Goal: Information Seeking & Learning: Learn about a topic

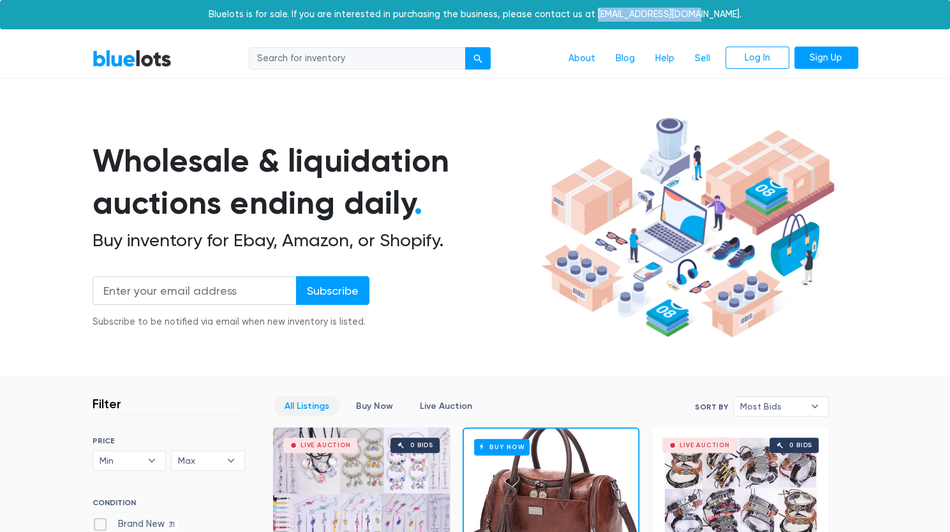
drag, startPoint x: 706, startPoint y: 14, endPoint x: 613, endPoint y: 14, distance: 93.2
click at [613, 14] on div "Bluelots is for sale. If you are interested in purchasing the business, please …" at bounding box center [475, 14] width 950 height 29
copy div "[EMAIL_ADDRESS][DOMAIN_NAME]"
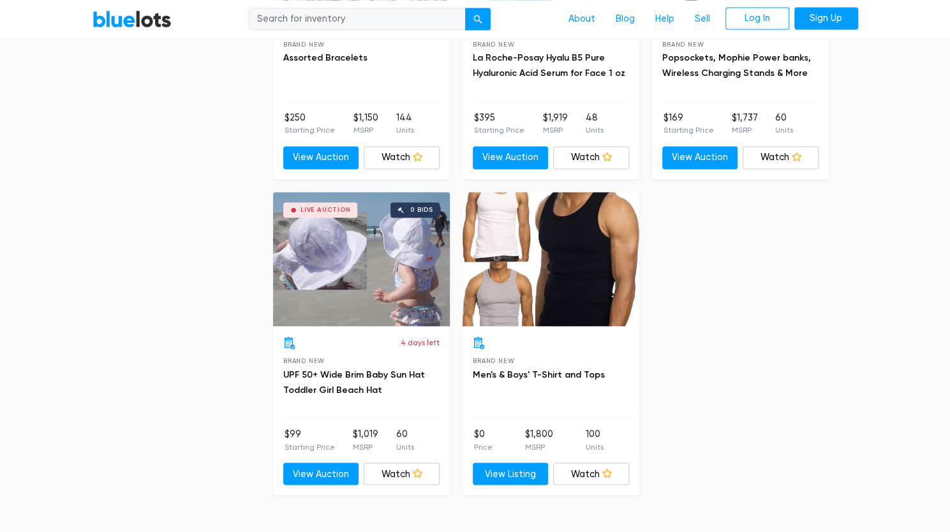
scroll to position [4272, 0]
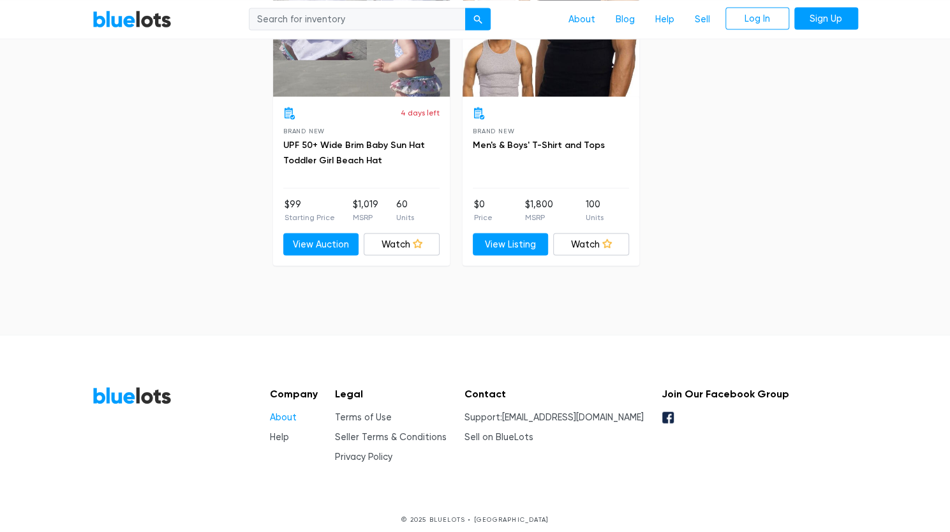
click at [276, 412] on link "About" at bounding box center [283, 417] width 27 height 11
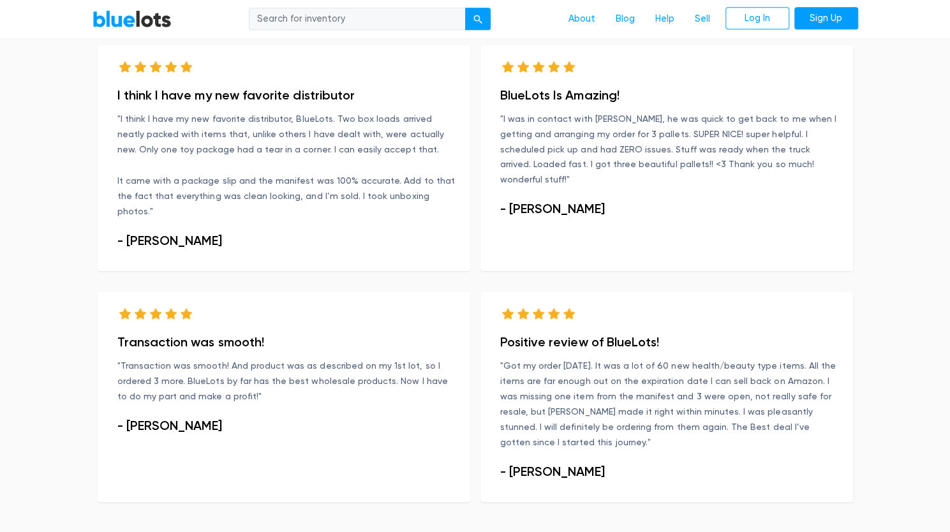
scroll to position [897, 0]
